Goal: Information Seeking & Learning: Understand process/instructions

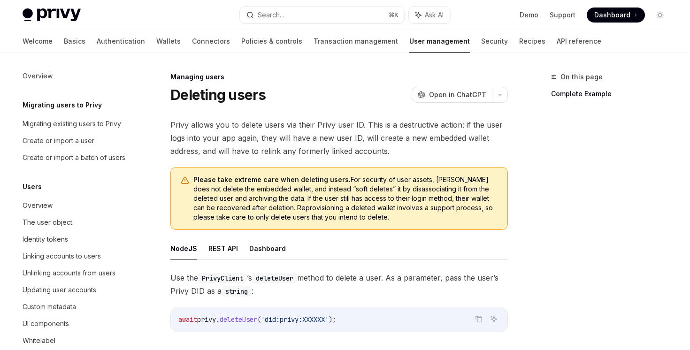
scroll to position [181, 0]
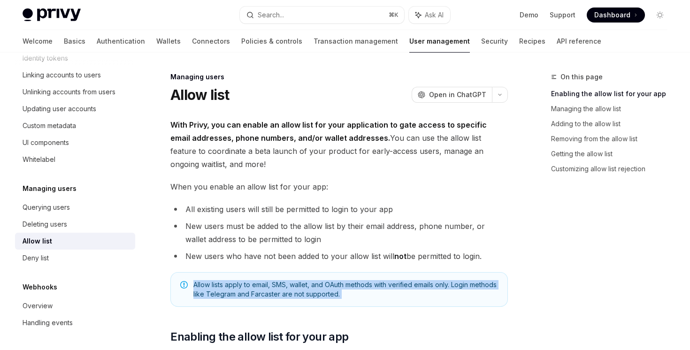
drag, startPoint x: 337, startPoint y: 272, endPoint x: 389, endPoint y: 309, distance: 64.4
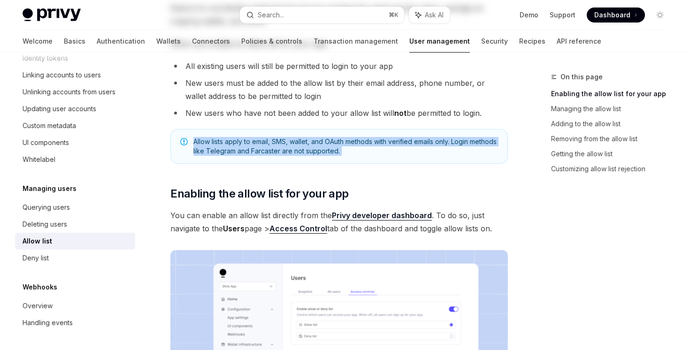
scroll to position [262, 0]
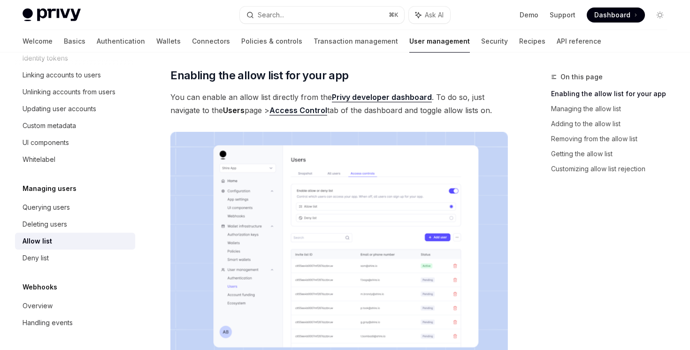
click at [370, 97] on link "Privy developer dashboard" at bounding box center [382, 98] width 100 height 10
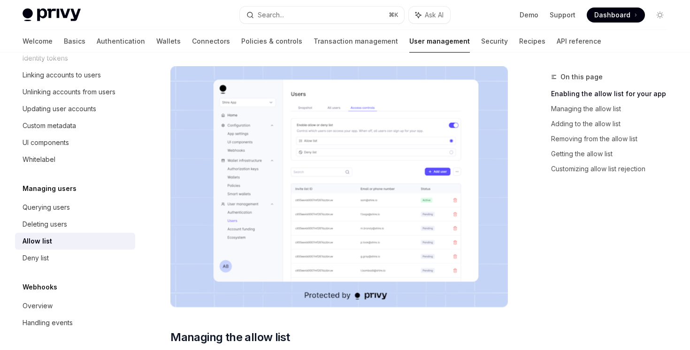
scroll to position [13, 0]
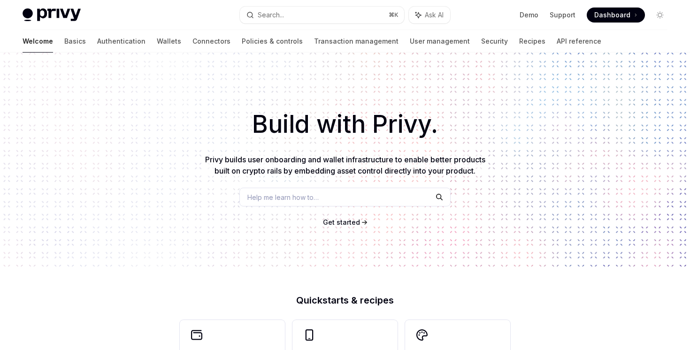
type textarea "*"
click at [326, 17] on button "Search... ⌘ K" at bounding box center [322, 15] width 164 height 17
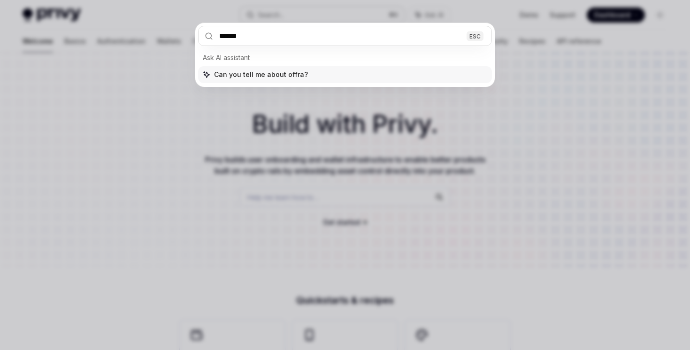
type input "*******"
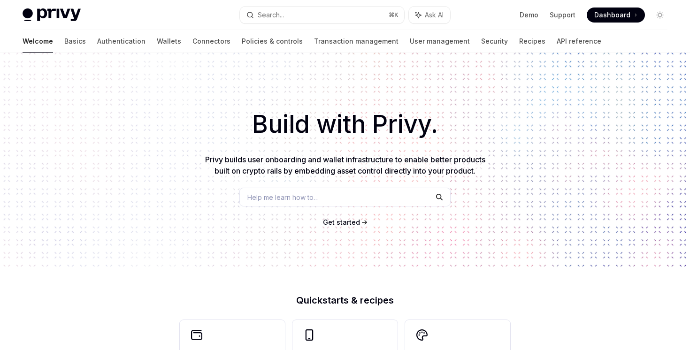
type textarea "*"
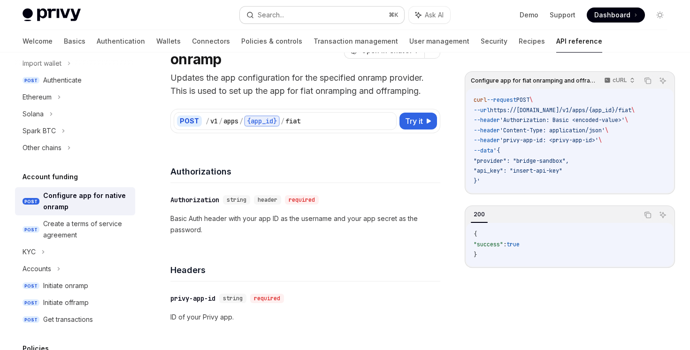
click at [331, 14] on button "Search... ⌘ K" at bounding box center [322, 15] width 164 height 17
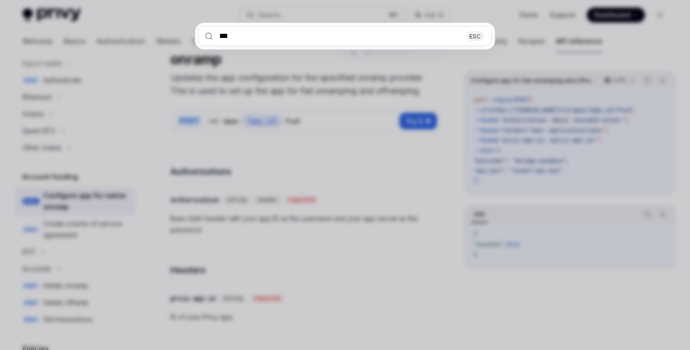
type input "****"
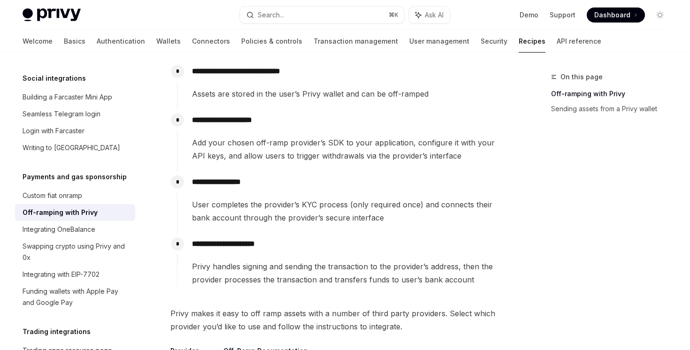
scroll to position [204, 0]
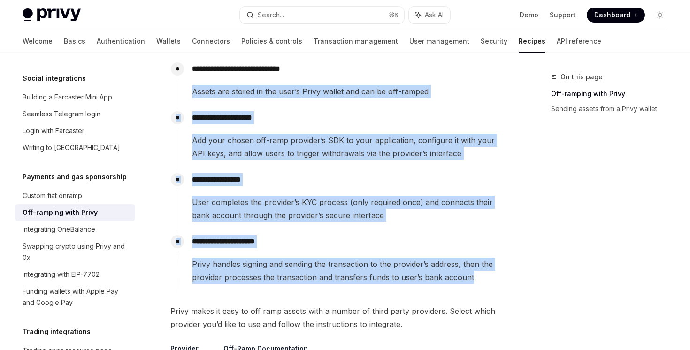
drag, startPoint x: 339, startPoint y: 69, endPoint x: 436, endPoint y: 305, distance: 255.7
click at [436, 304] on div "**********" at bounding box center [339, 250] width 338 height 672
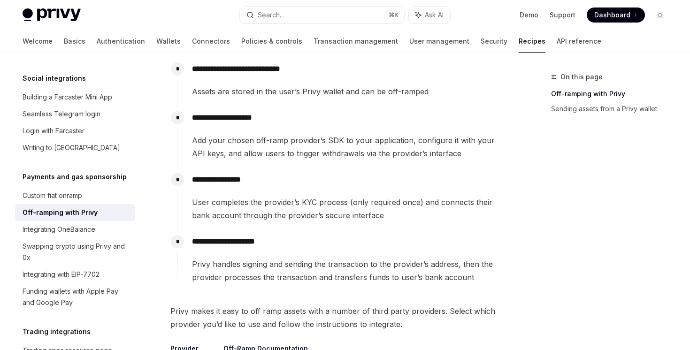
click at [436, 305] on span "Privy makes it easy to off ramp assets with a number of third party providers. …" at bounding box center [339, 318] width 338 height 26
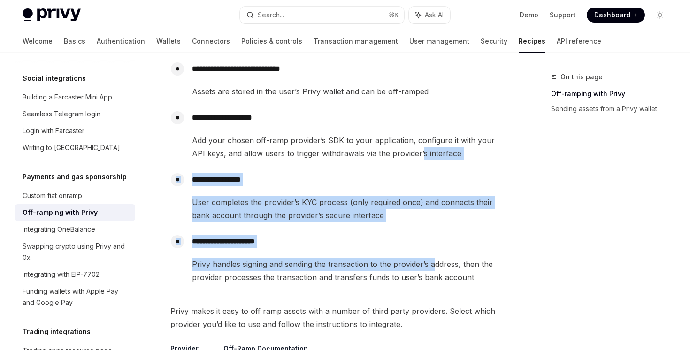
drag, startPoint x: 436, startPoint y: 261, endPoint x: 405, endPoint y: 142, distance: 122.9
click at [408, 152] on div "**********" at bounding box center [342, 176] width 331 height 235
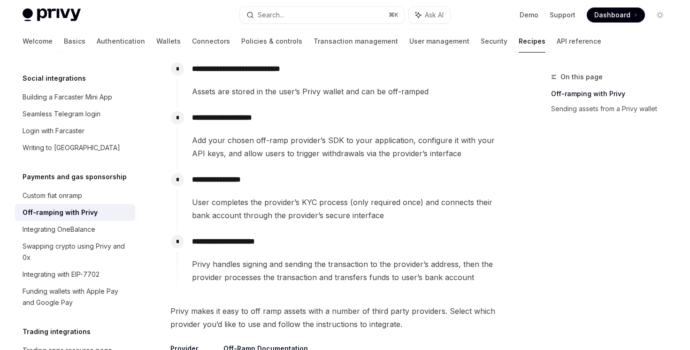
click at [405, 142] on span "Add your chosen off-ramp provider’s SDK to your application, configure it with …" at bounding box center [350, 147] width 316 height 26
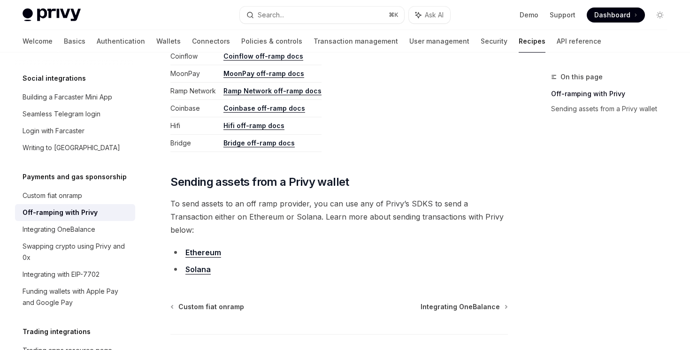
scroll to position [412, 0]
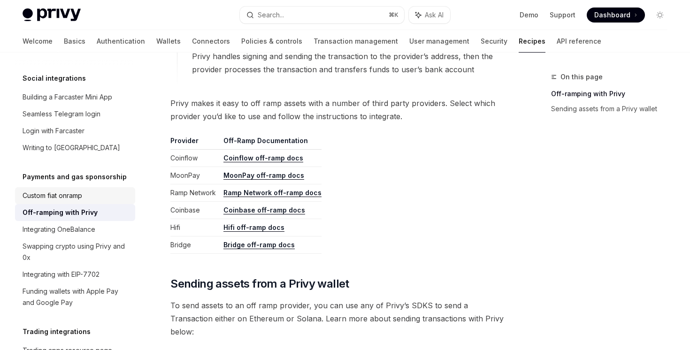
click at [78, 190] on div "Custom fiat onramp" at bounding box center [53, 195] width 60 height 11
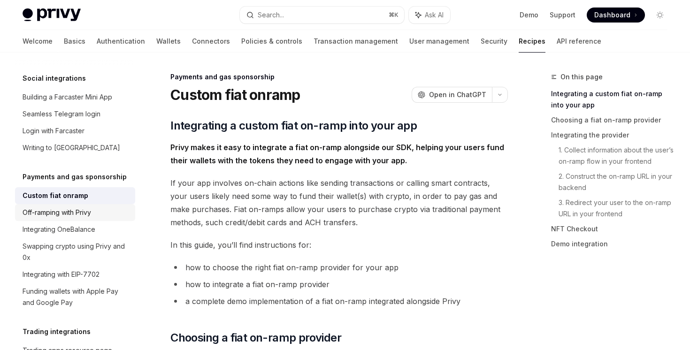
click at [81, 207] on div "Off-ramping with Privy" at bounding box center [57, 212] width 69 height 11
type textarea "*"
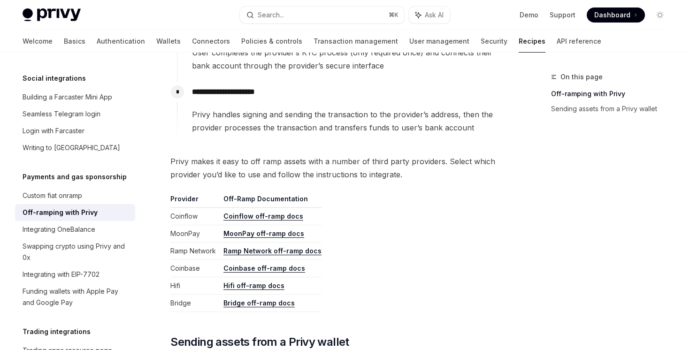
scroll to position [427, 0]
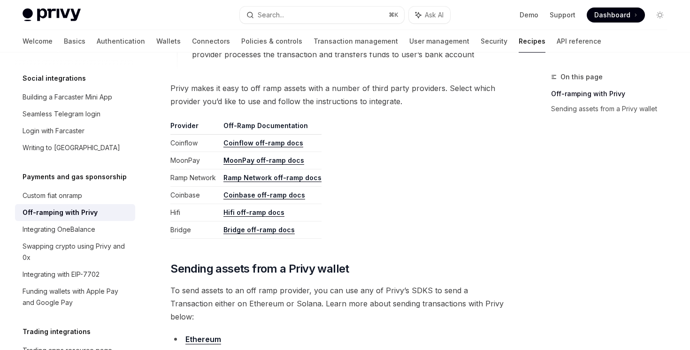
click at [280, 138] on td "Coinflow off-ramp docs" at bounding box center [271, 143] width 102 height 17
click at [279, 147] on link "Coinflow off-ramp docs" at bounding box center [264, 143] width 80 height 8
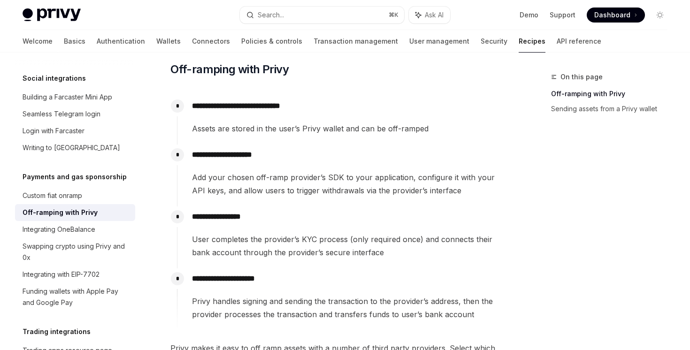
scroll to position [0, 0]
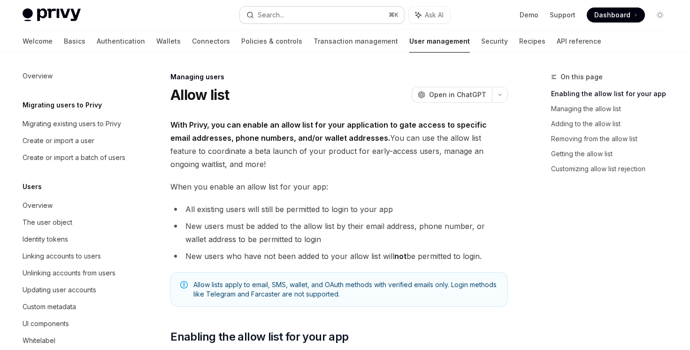
scroll to position [181, 0]
